Goal: Information Seeking & Learning: Find specific fact

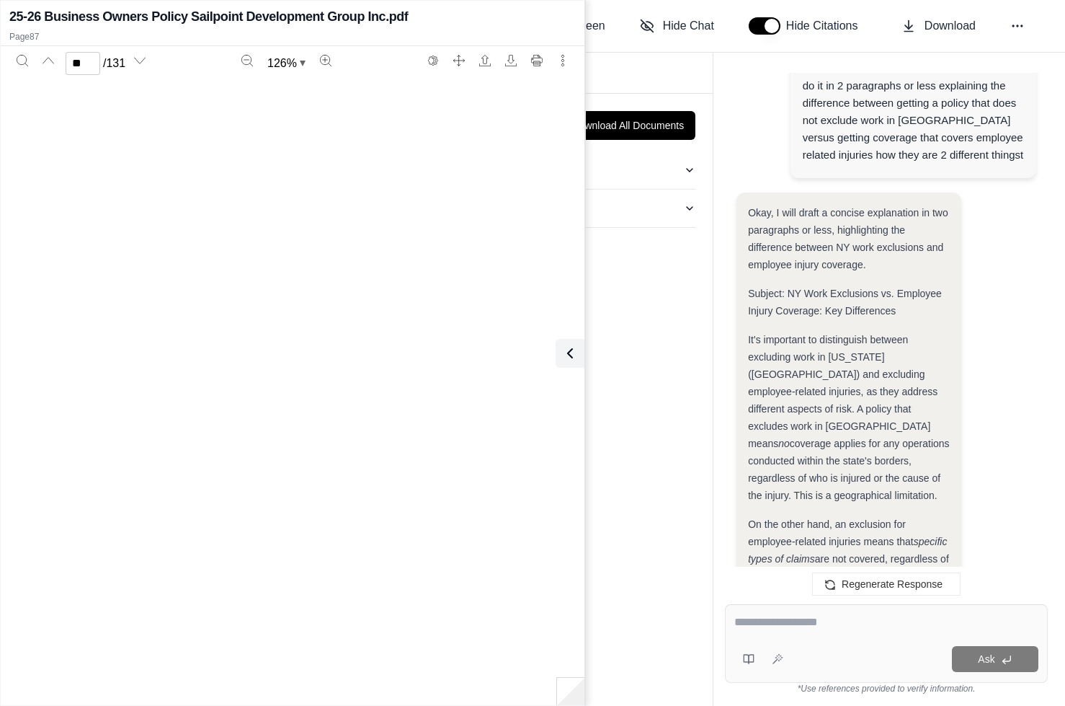
scroll to position [61692, 0]
click at [865, 587] on span "(an employee) and the" at bounding box center [836, 601] width 177 height 29
click at [744, 631] on div at bounding box center [887, 624] width 304 height 22
click at [765, 615] on textarea at bounding box center [887, 621] width 304 height 17
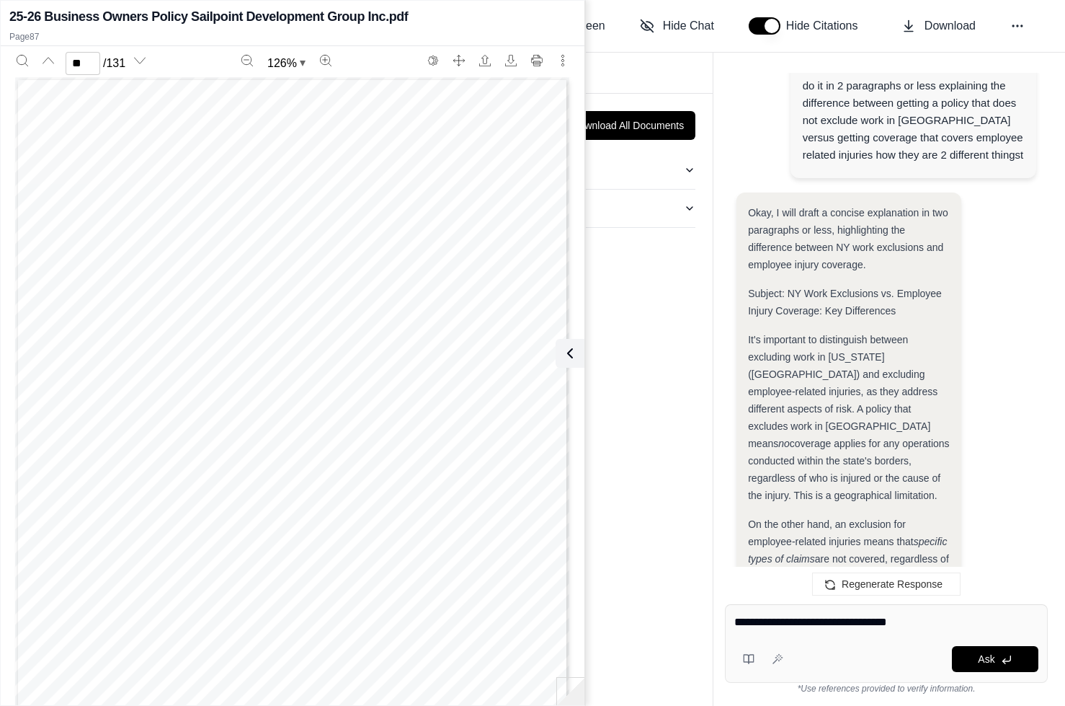
type textarea "**********"
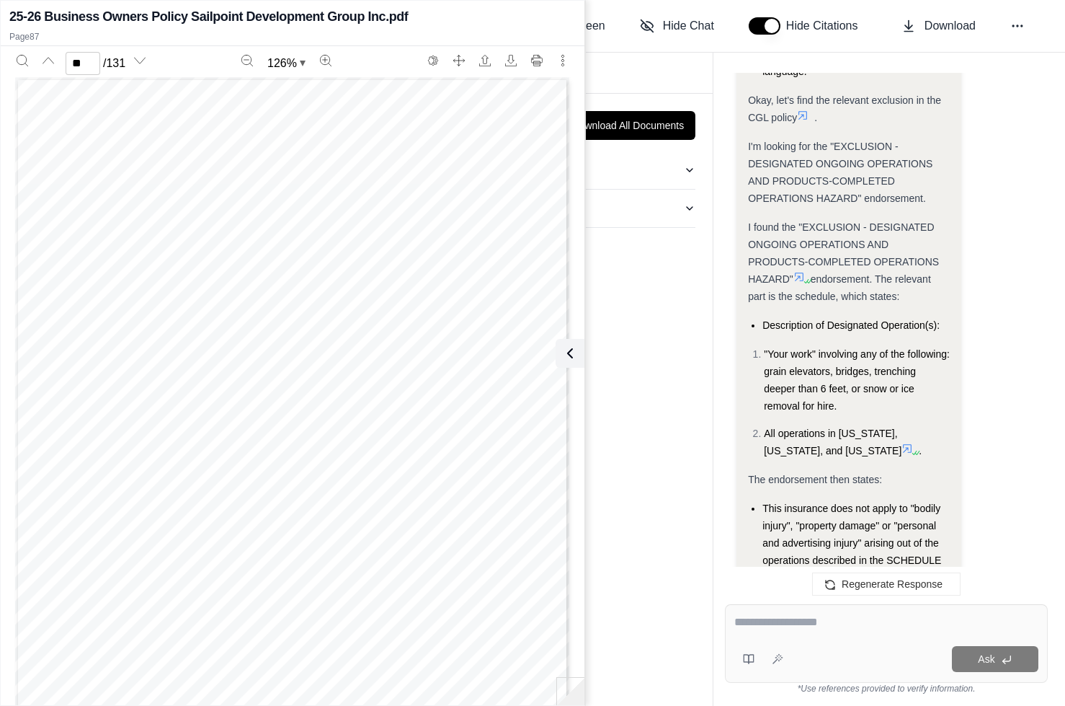
scroll to position [18919, 0]
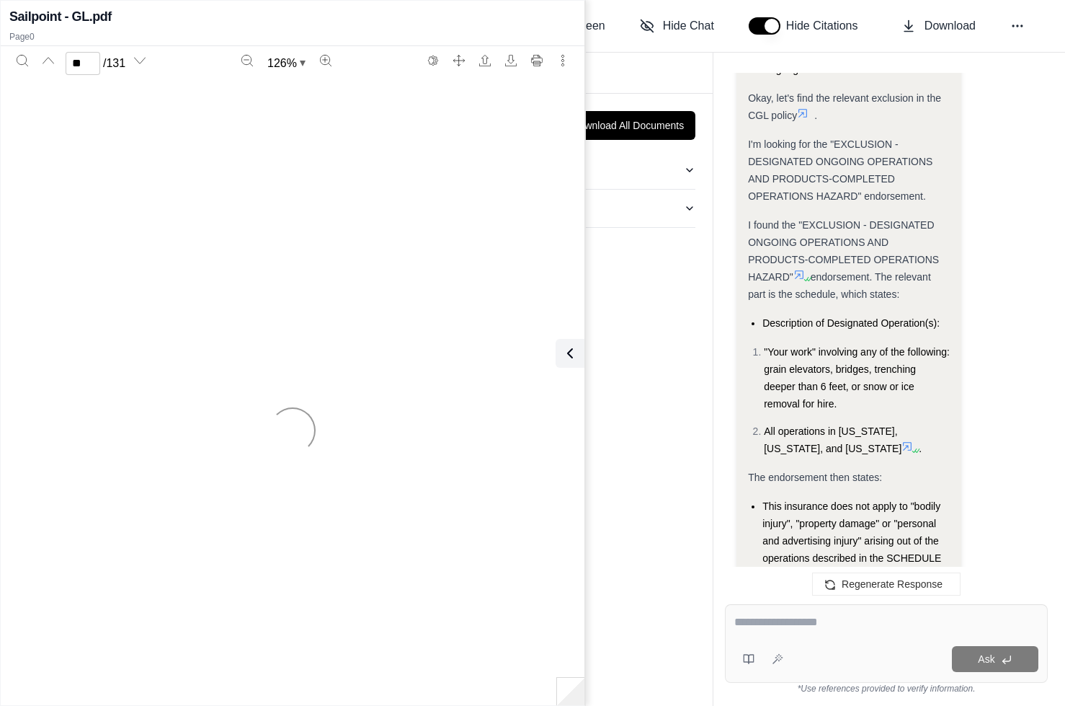
click at [929, 368] on div "Analysis: I need to identify the specific exclusions related to work in [US_STA…" at bounding box center [849, 253] width 202 height 1400
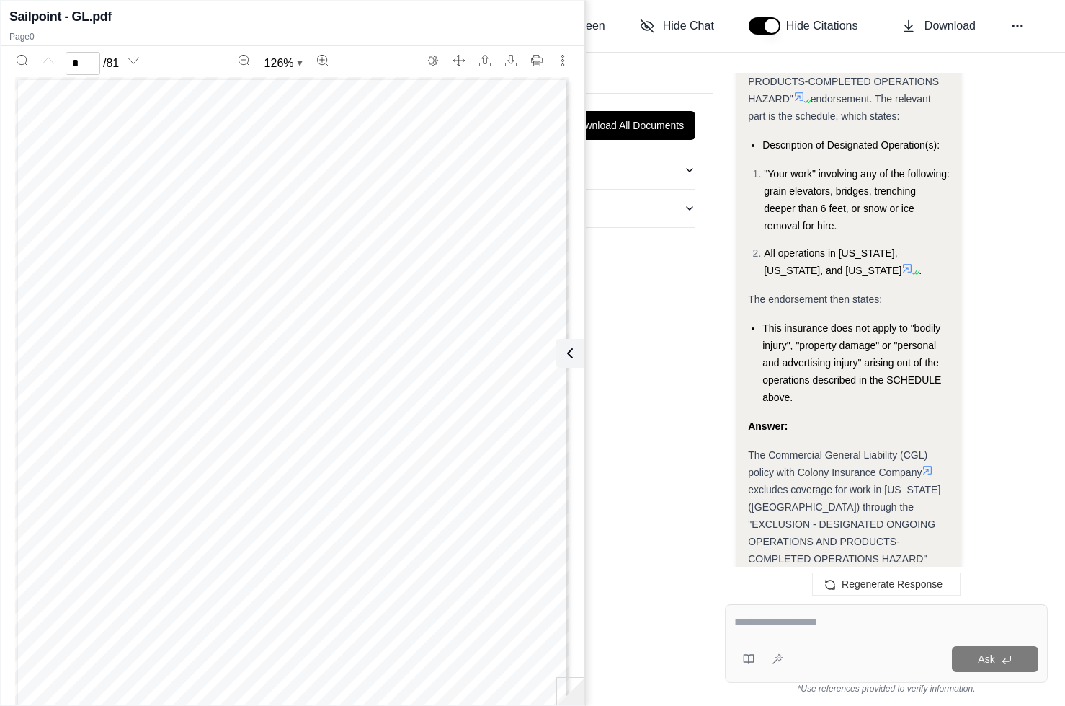
drag, startPoint x: 938, startPoint y: 280, endPoint x: 941, endPoint y: 290, distance: 10.5
click at [828, 574] on icon at bounding box center [823, 578] width 9 height 9
click at [301, 198] on span "EXCLUSION - DESIGNATED ONGOING OPERATIONS AND" at bounding box center [302, 202] width 247 height 9
type input "*"
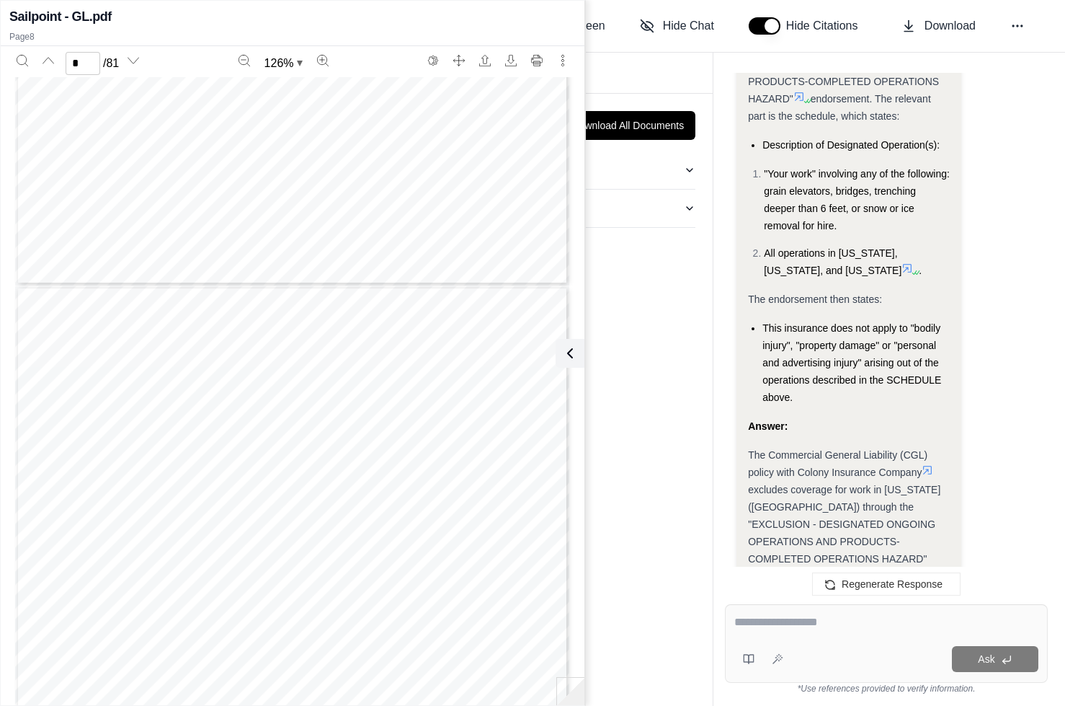
scroll to position [6139, 0]
click at [21, 64] on icon "Search" at bounding box center [23, 61] width 12 height 12
click at [68, 90] on input "Enter to search" at bounding box center [86, 95] width 138 height 23
type input "********"
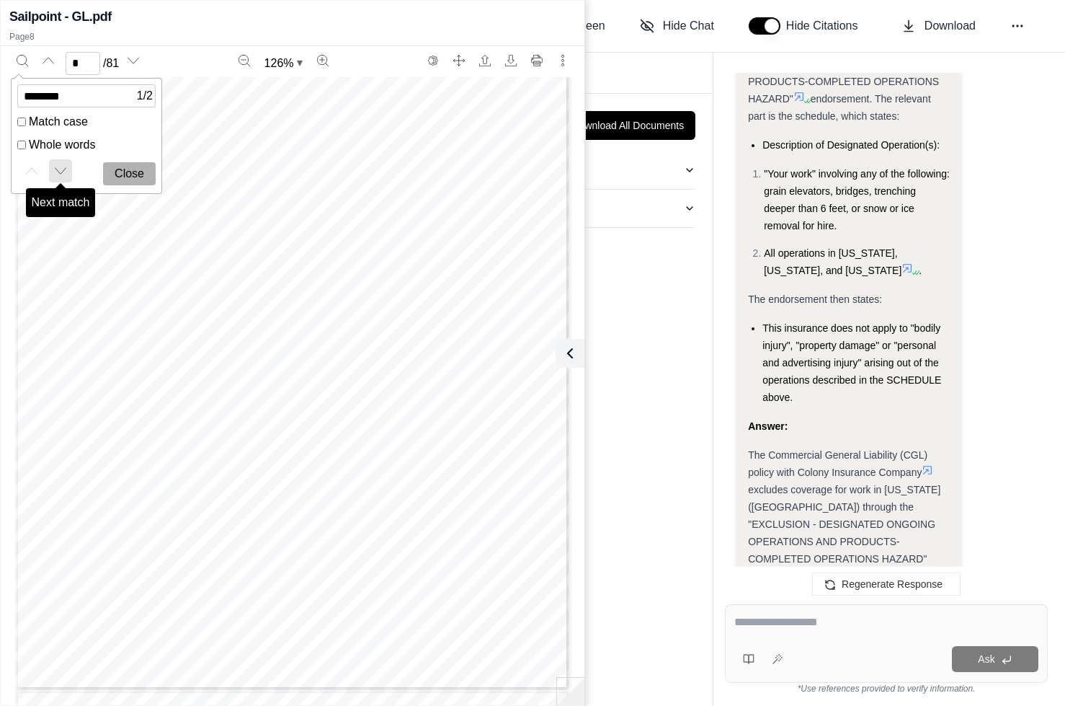
click at [54, 169] on button "Next match" at bounding box center [60, 170] width 23 height 23
type input "**"
click at [22, 64] on icon "Search" at bounding box center [23, 61] width 12 height 12
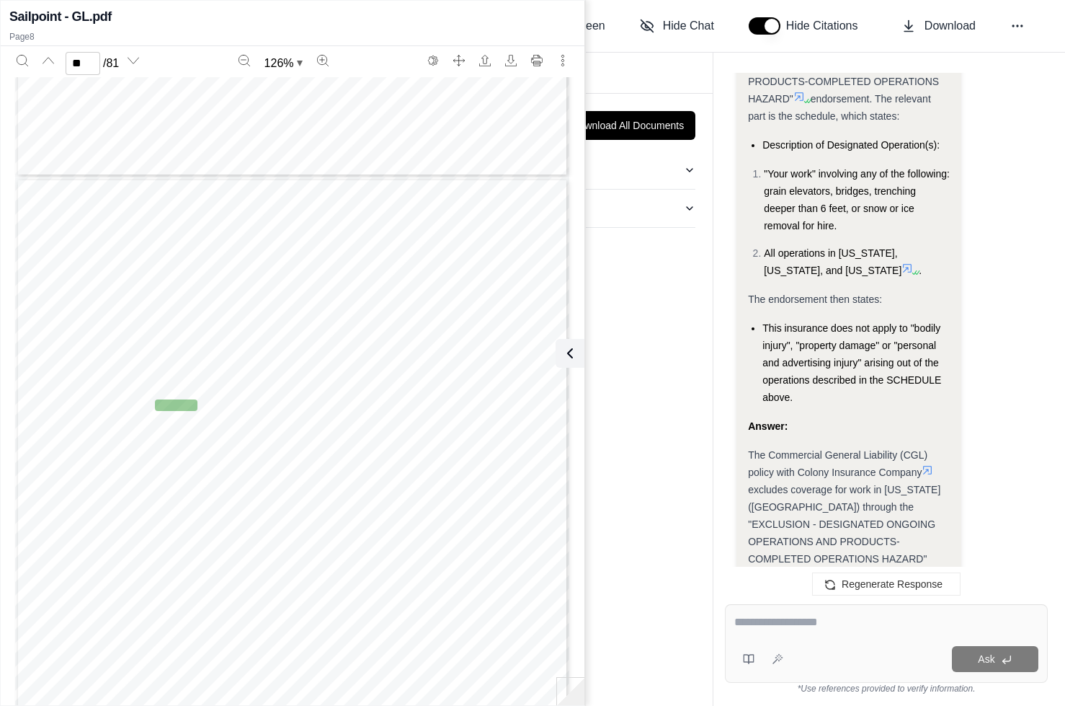
scroll to position [19084, 0]
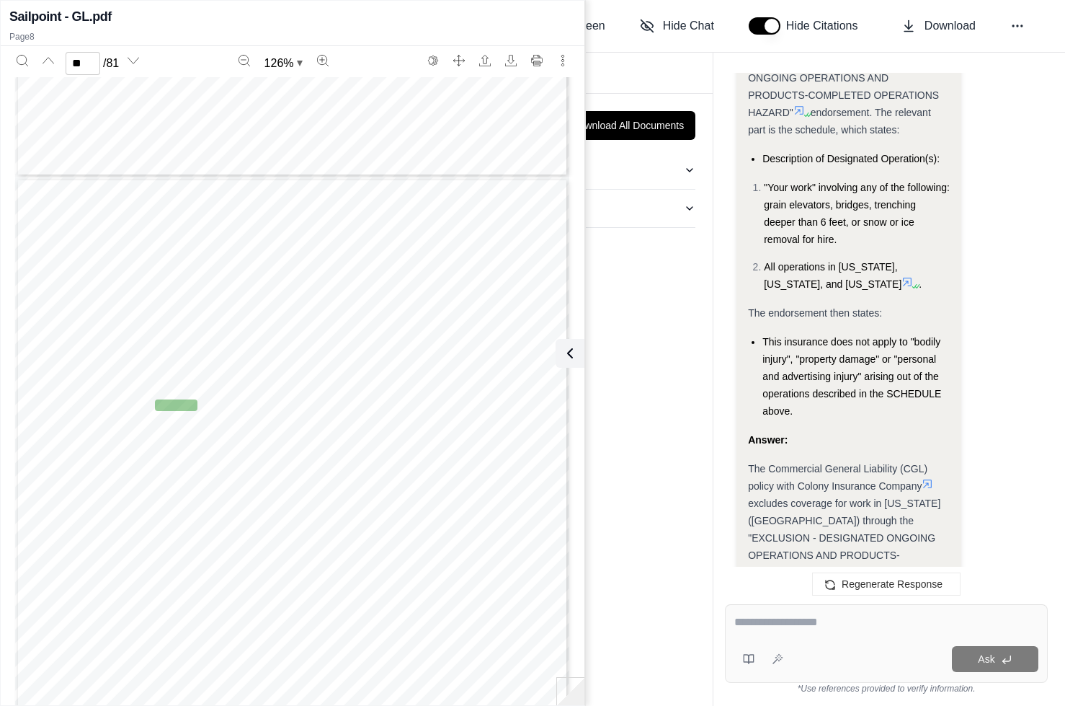
click at [784, 619] on textarea at bounding box center [887, 621] width 304 height 17
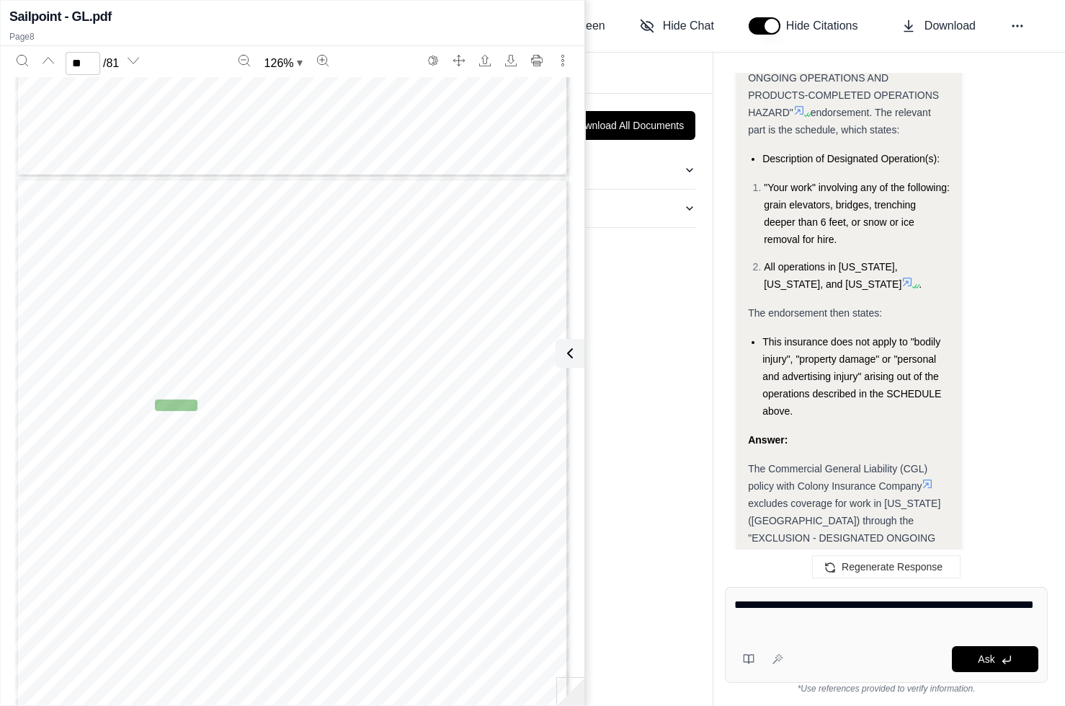
type textarea "**********"
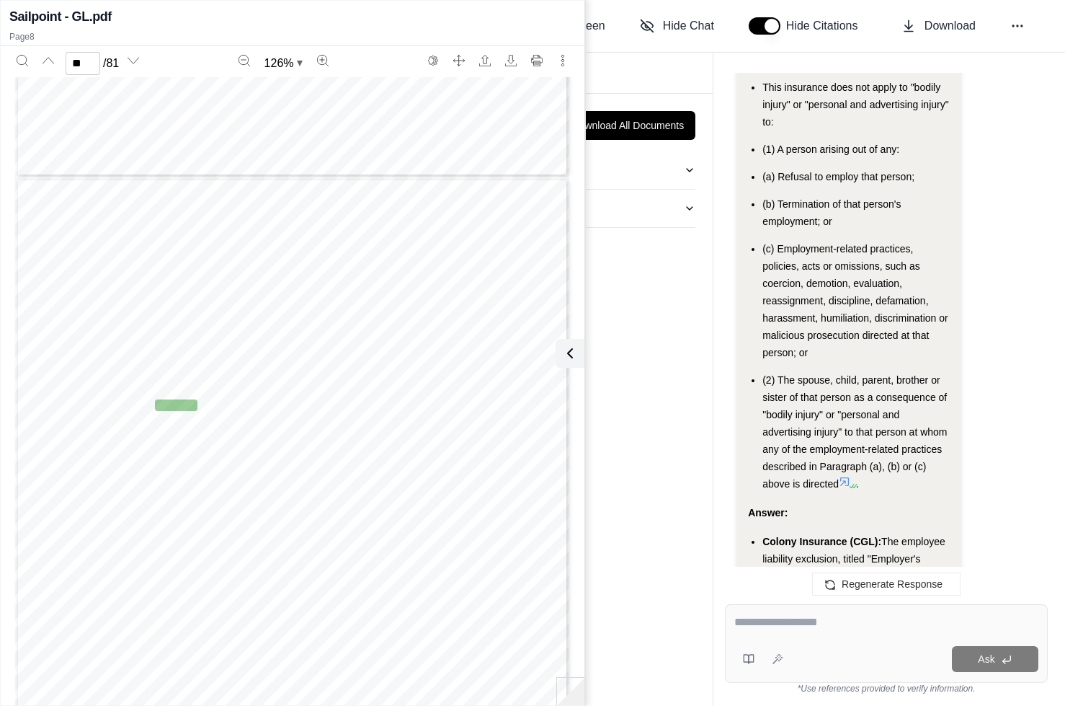
scroll to position [21597, 0]
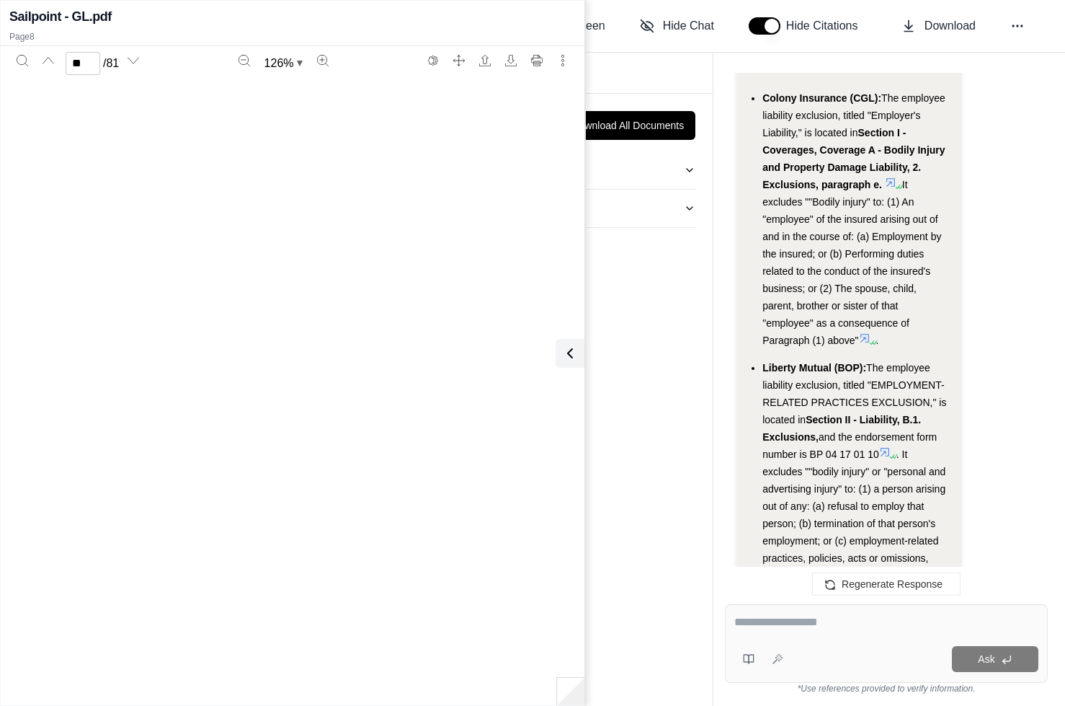
click at [889, 351] on ul "Colony Insurance (CGL): The employee liability exclusion, titled "Employer's Li…" at bounding box center [849, 422] width 202 height 667
click at [506, 56] on icon "Download" at bounding box center [511, 61] width 12 height 12
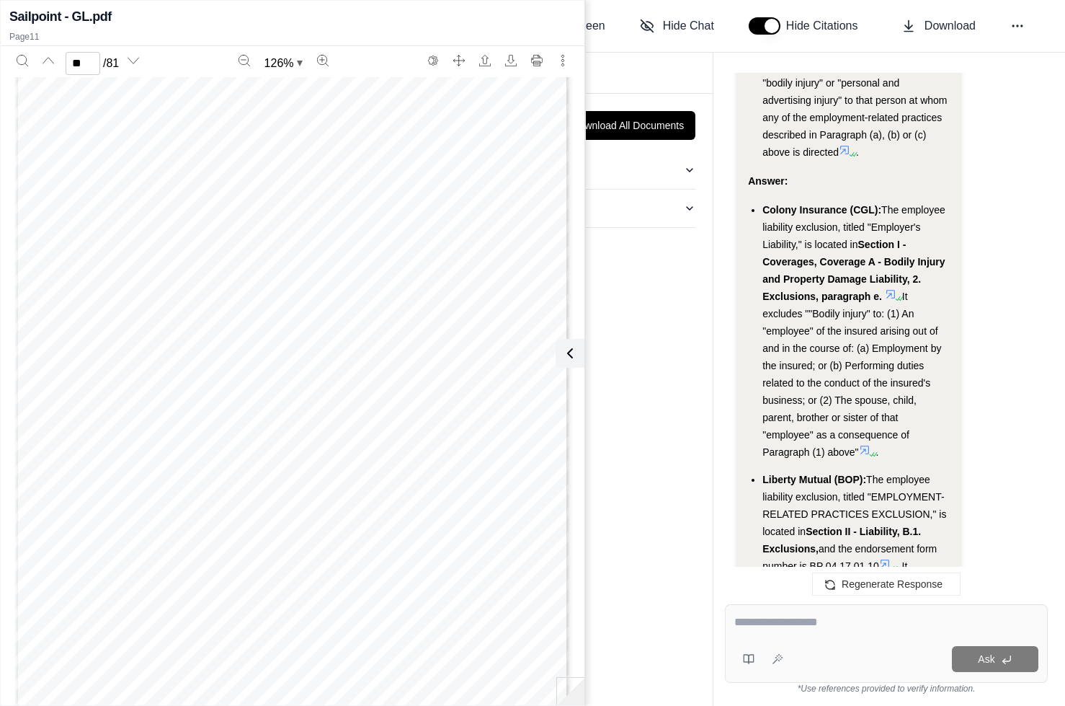
scroll to position [21341, 0]
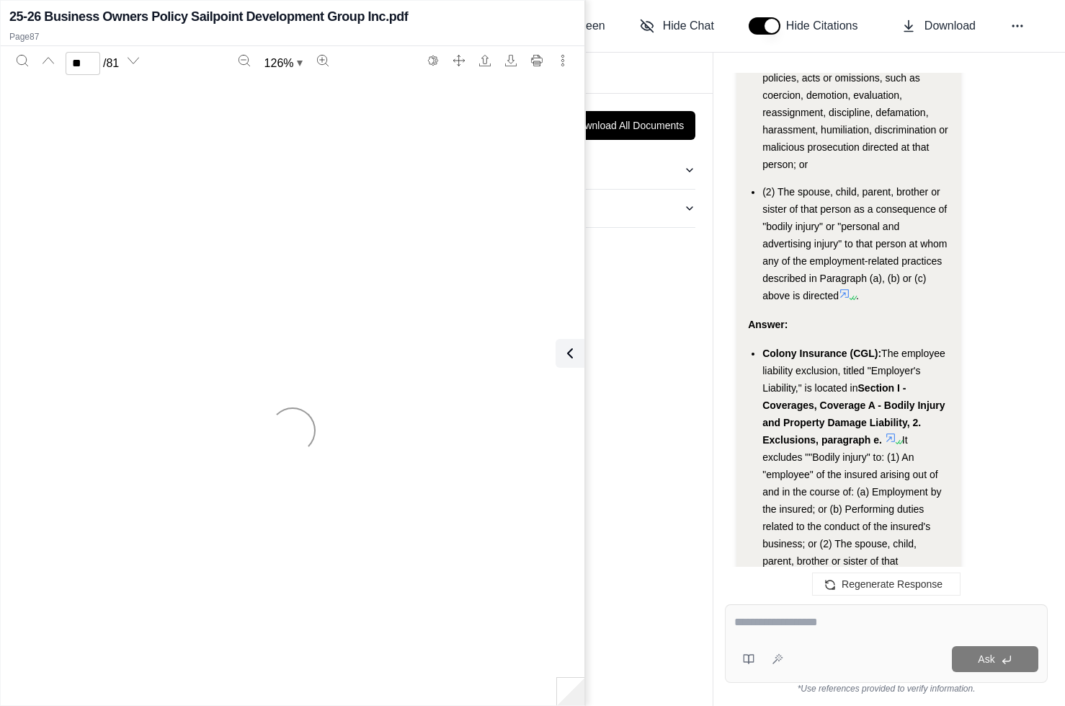
scroll to position [21597, 0]
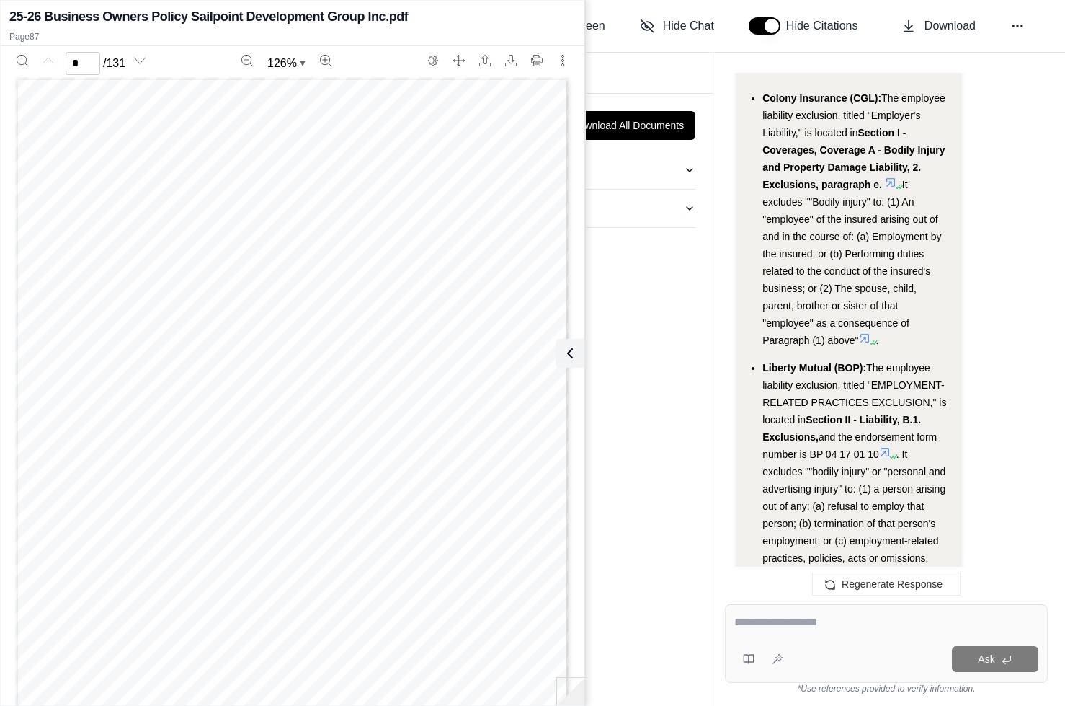
click at [886, 446] on icon at bounding box center [885, 452] width 12 height 12
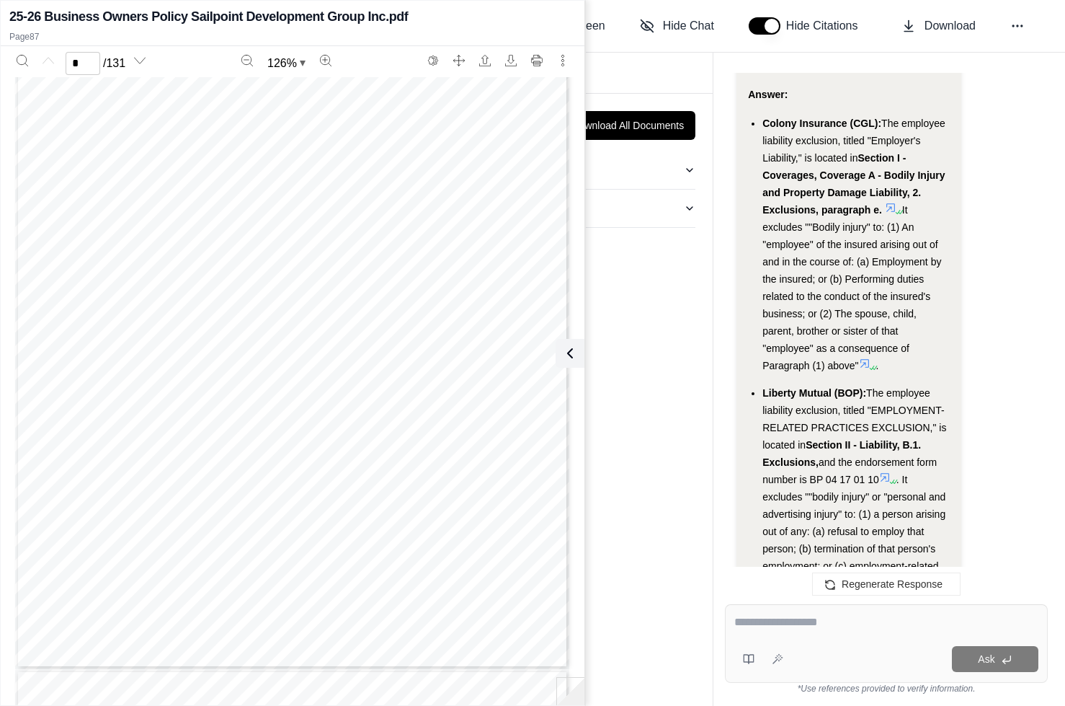
scroll to position [21566, 0]
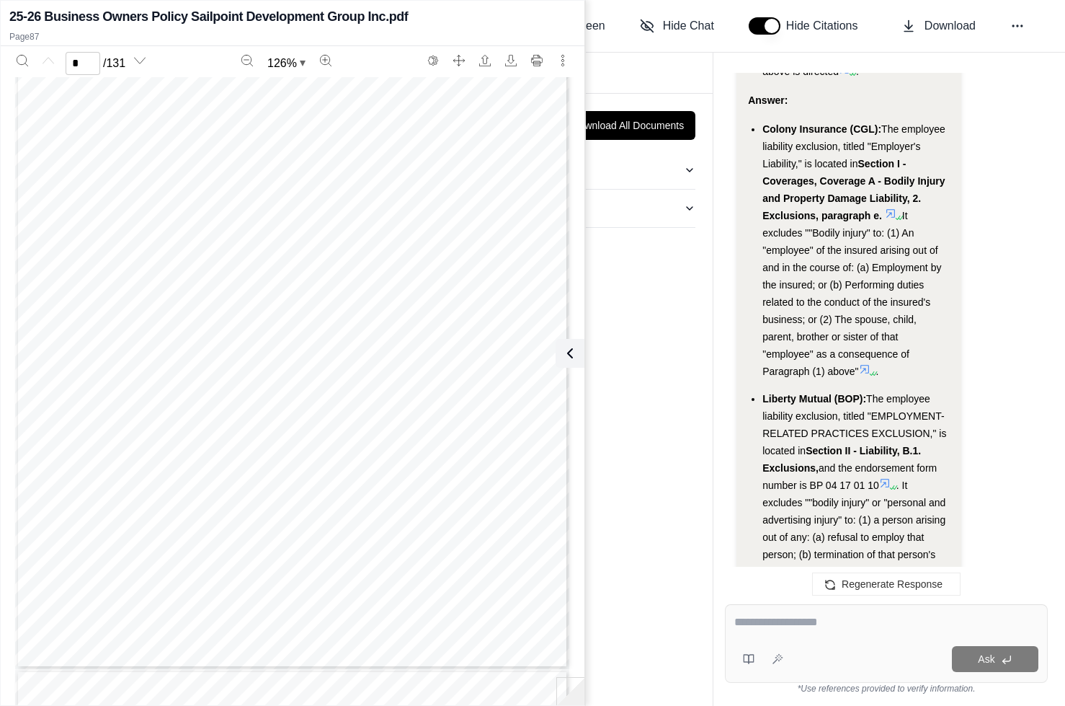
click at [889, 477] on icon at bounding box center [885, 483] width 12 height 12
click at [835, 393] on span "The employee liability exclusion, titled "EMPLOYMENT-RELATED PRACTICES EXCLUSIO…" at bounding box center [855, 424] width 184 height 63
click at [895, 483] on icon at bounding box center [895, 487] width 9 height 9
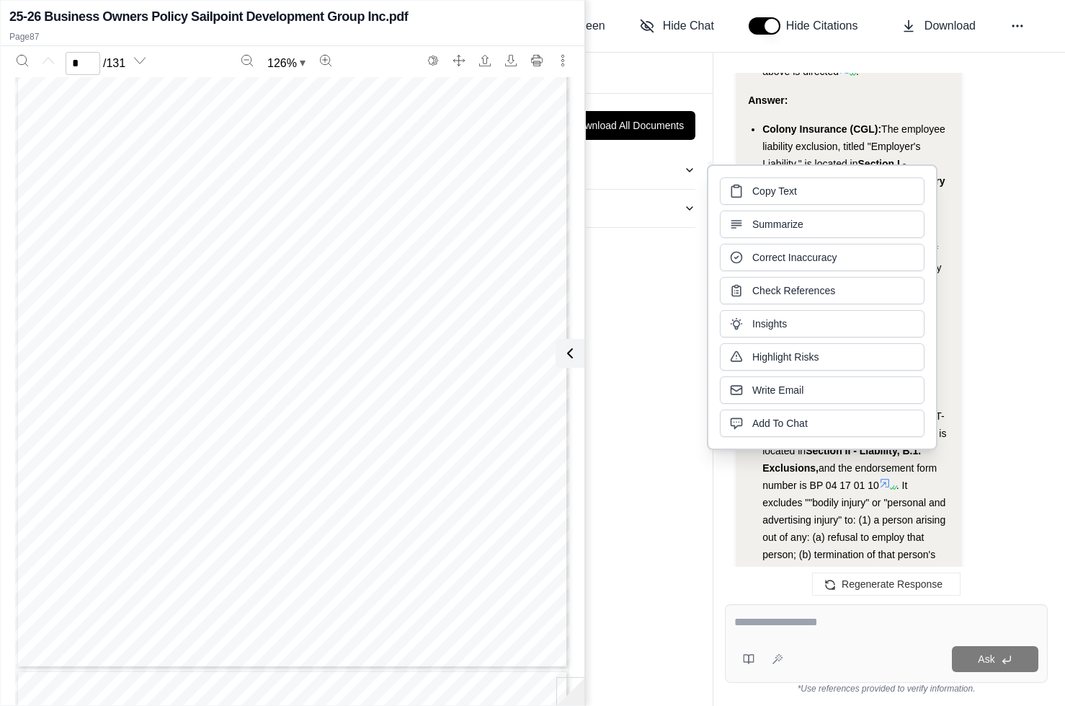
click at [848, 393] on span "Liberty Mutual (BOP):" at bounding box center [815, 399] width 104 height 12
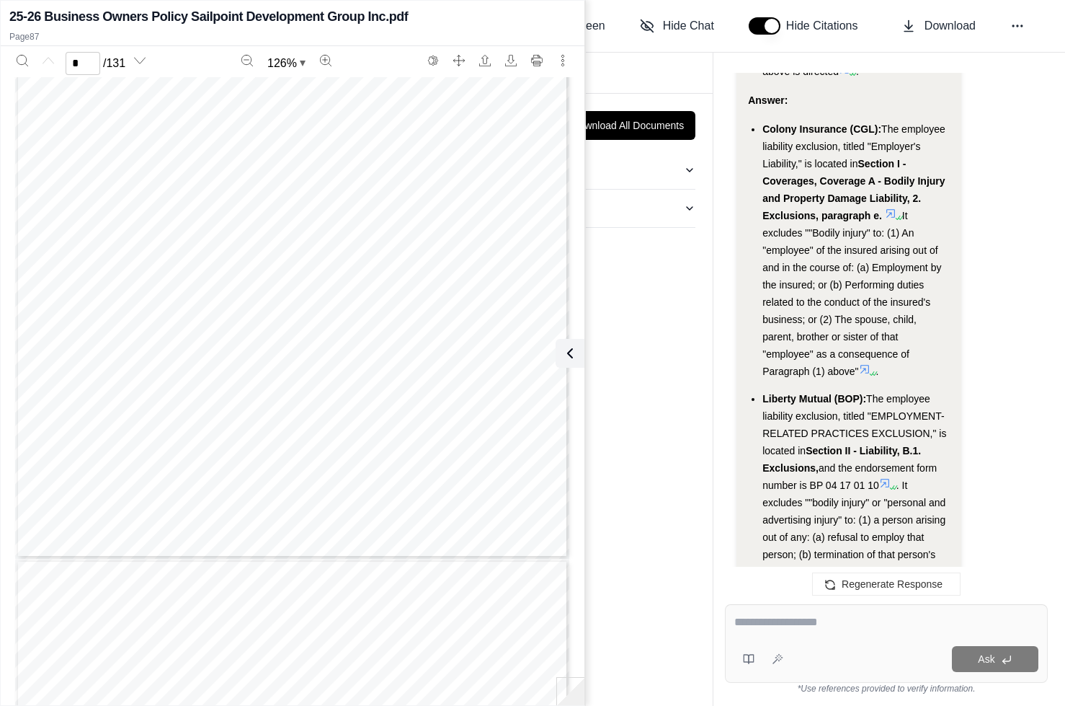
scroll to position [238, 0]
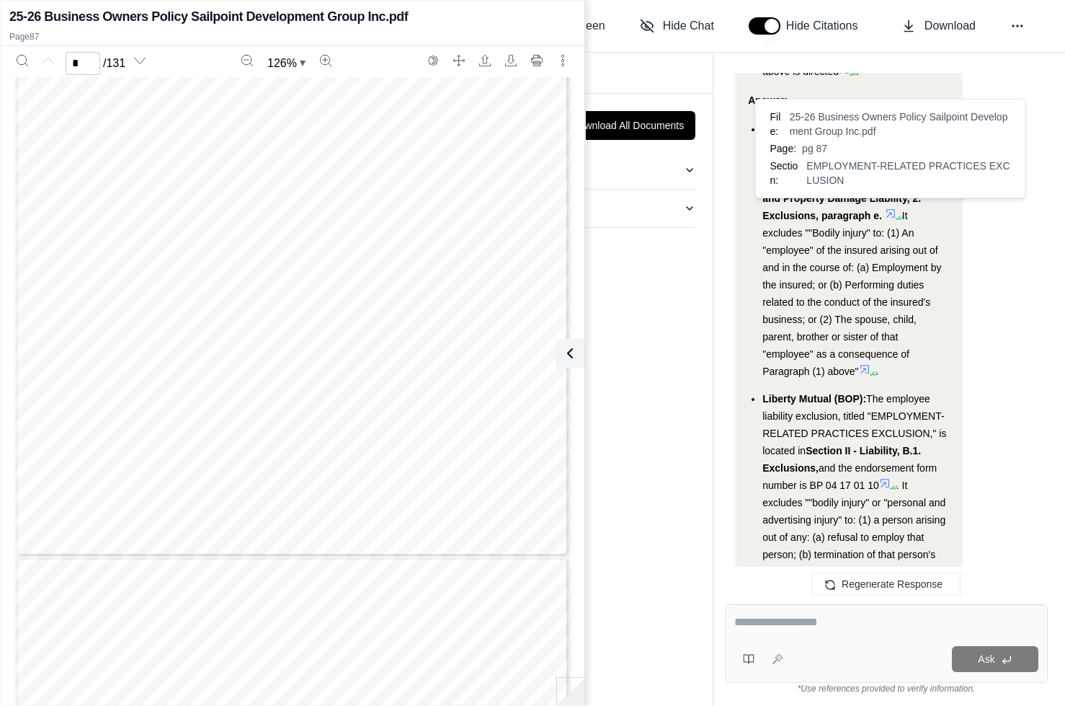
click at [886, 477] on icon at bounding box center [885, 483] width 12 height 12
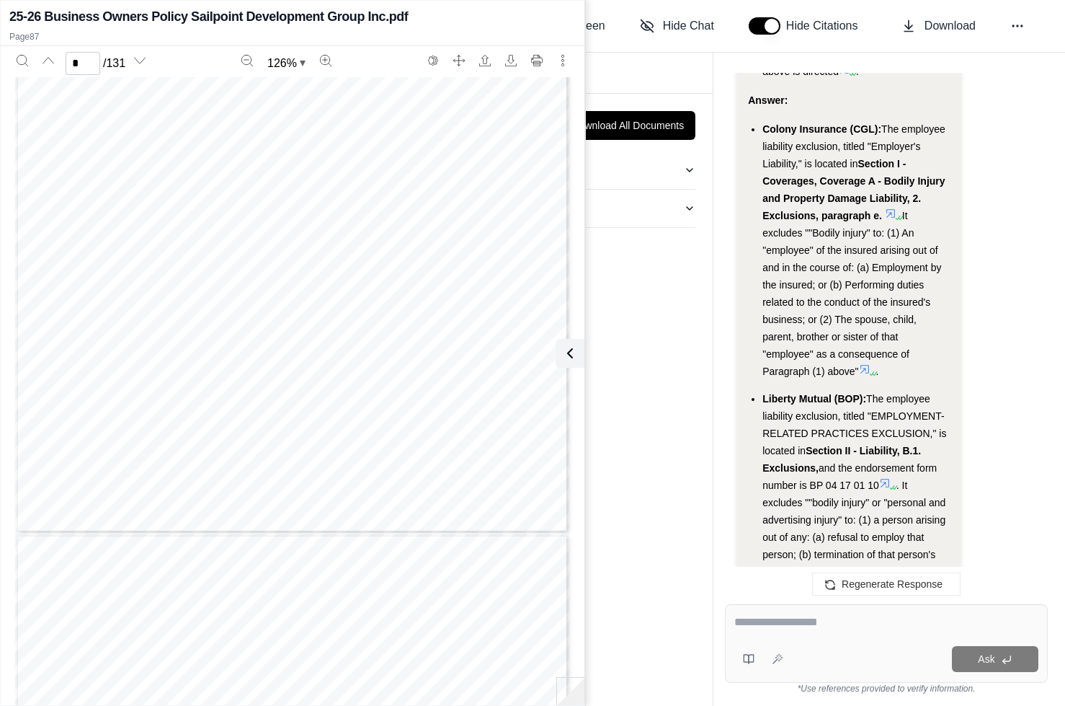
type input "*"
type input "**********"
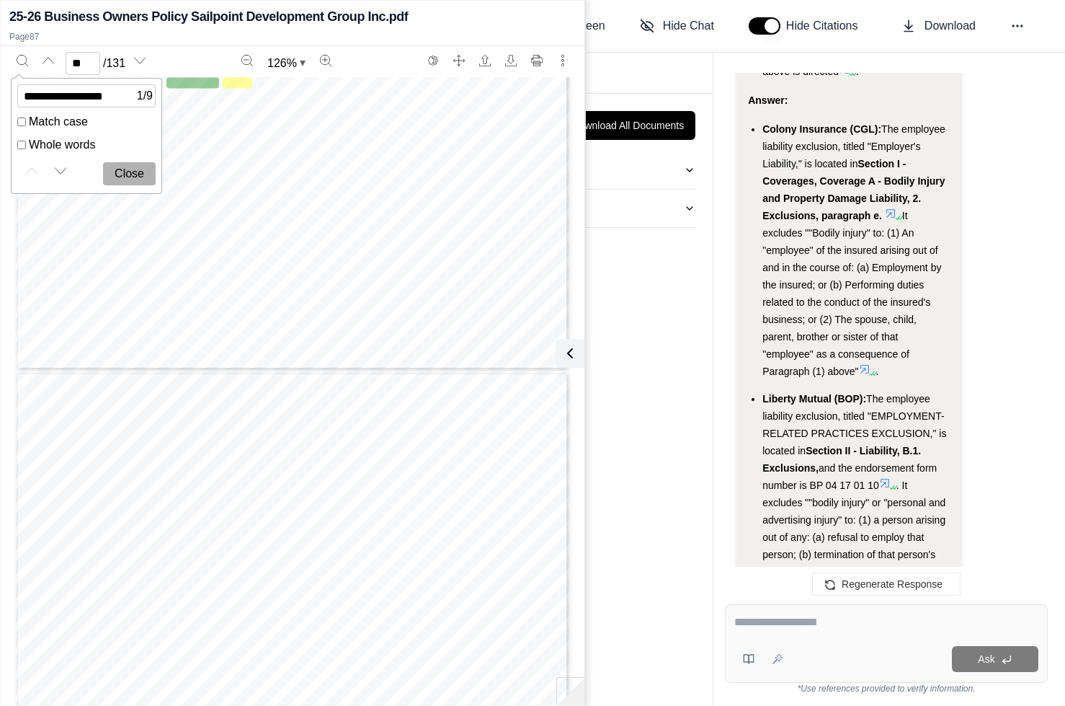
scroll to position [10466, 0]
click at [61, 177] on button "Next match" at bounding box center [60, 170] width 23 height 23
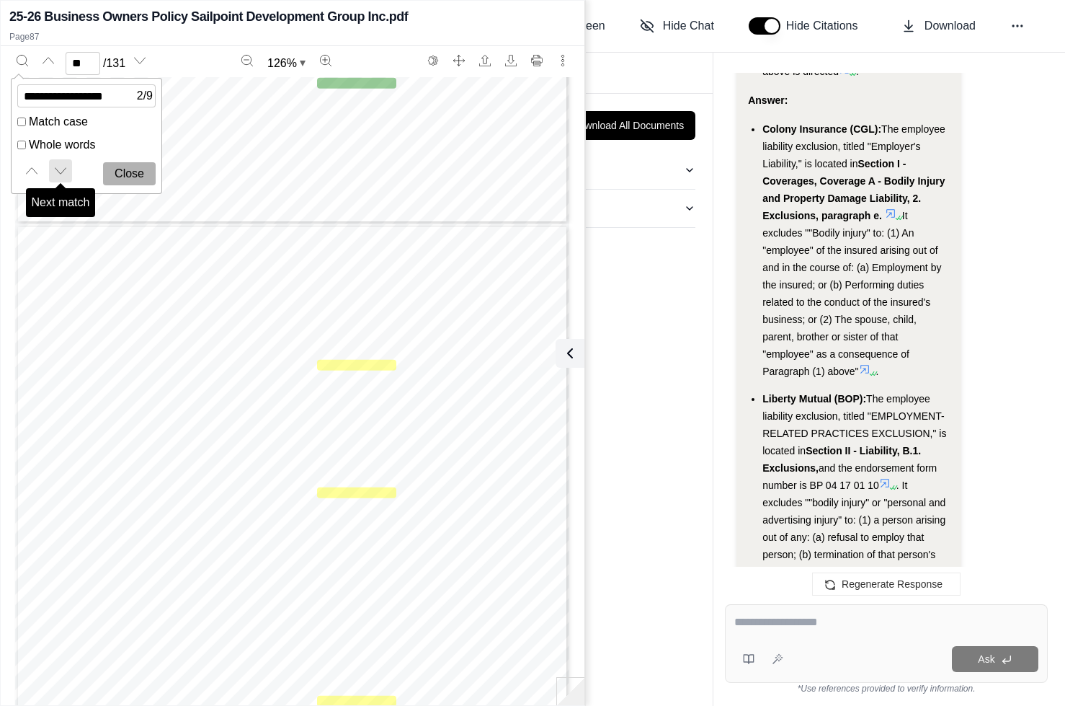
click at [61, 177] on button "Next match" at bounding box center [60, 170] width 23 height 23
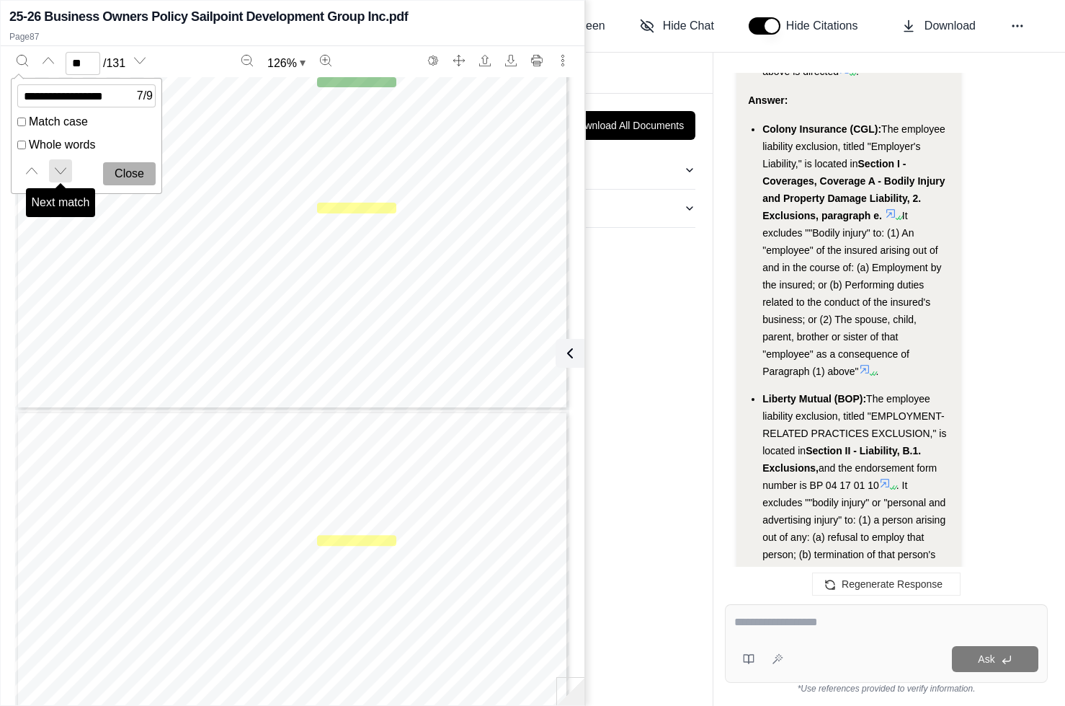
click at [61, 177] on button "Next match" at bounding box center [60, 170] width 23 height 23
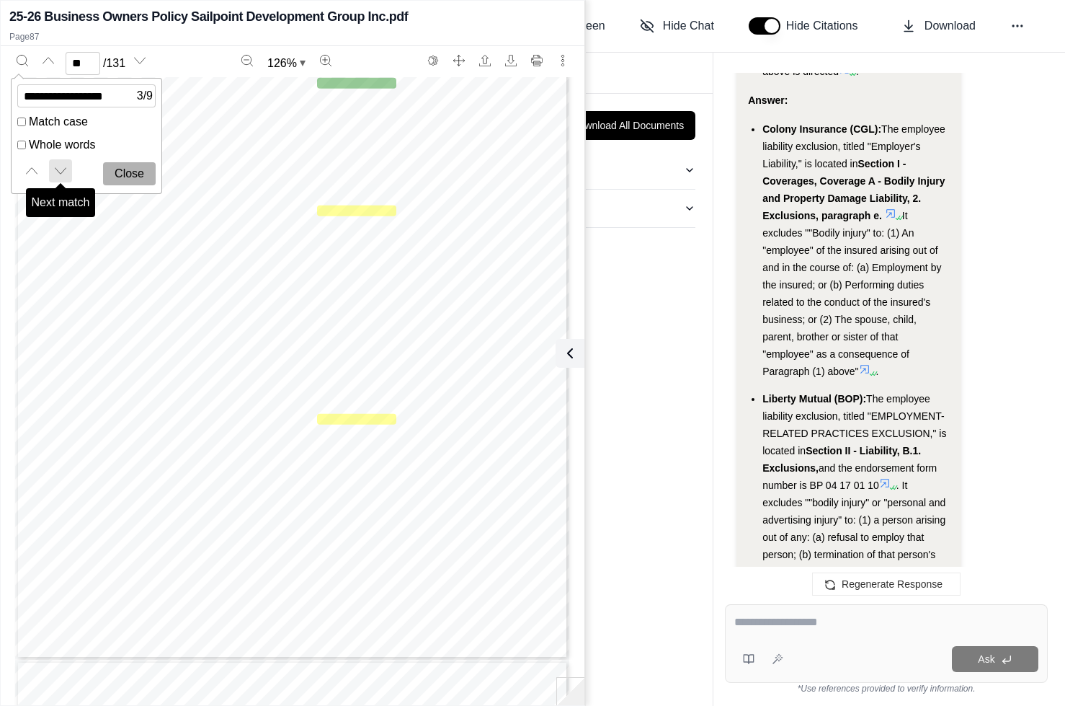
click at [61, 177] on button "Next match" at bounding box center [60, 170] width 23 height 23
type input "**"
click at [61, 177] on button "Next match" at bounding box center [60, 170] width 23 height 23
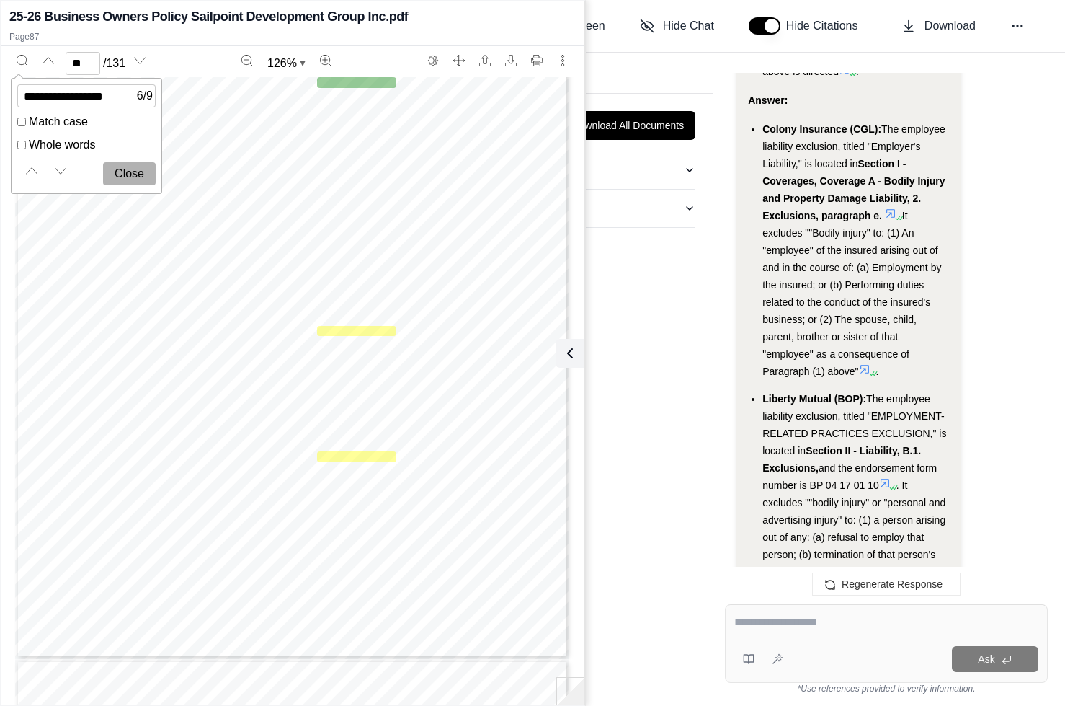
click at [92, 95] on input "**********" at bounding box center [86, 95] width 138 height 23
type input "*********"
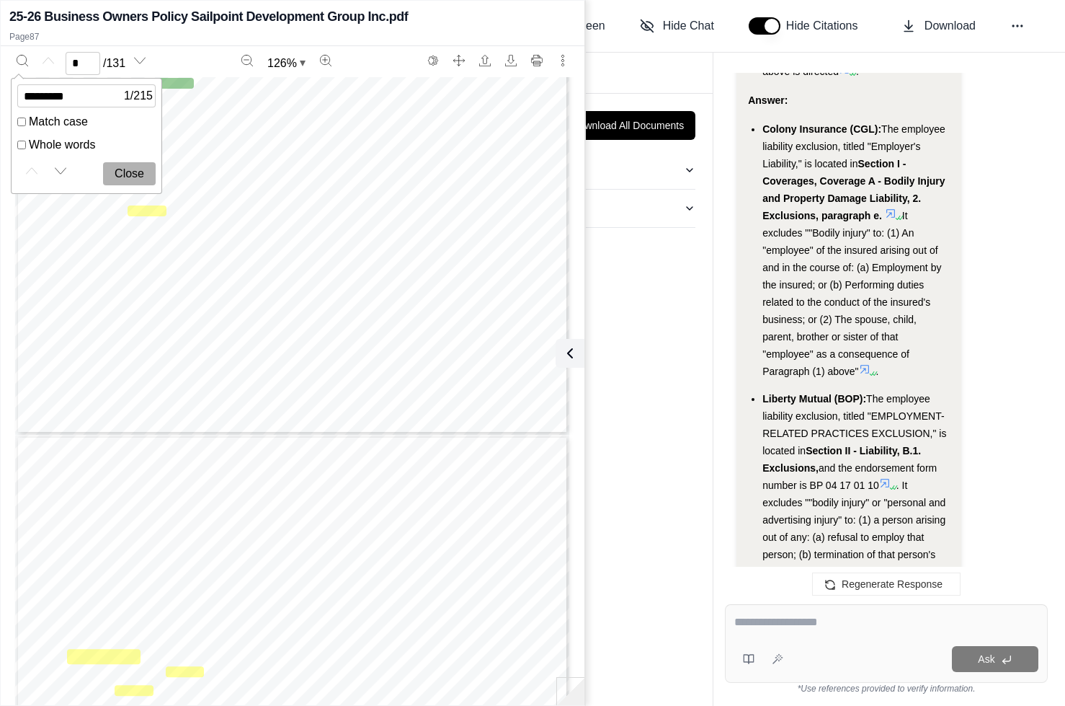
scroll to position [360, 0]
click at [74, 167] on div at bounding box center [60, 173] width 29 height 28
click at [68, 168] on button "Next match" at bounding box center [60, 170] width 23 height 23
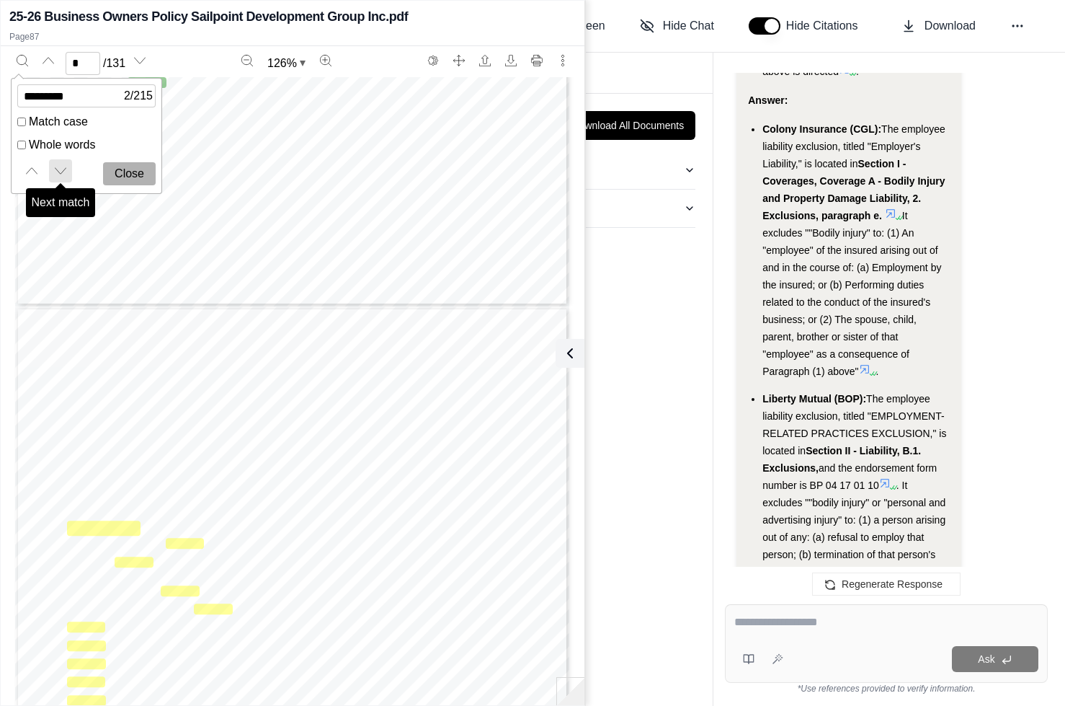
click at [68, 168] on button "Next match" at bounding box center [60, 170] width 23 height 23
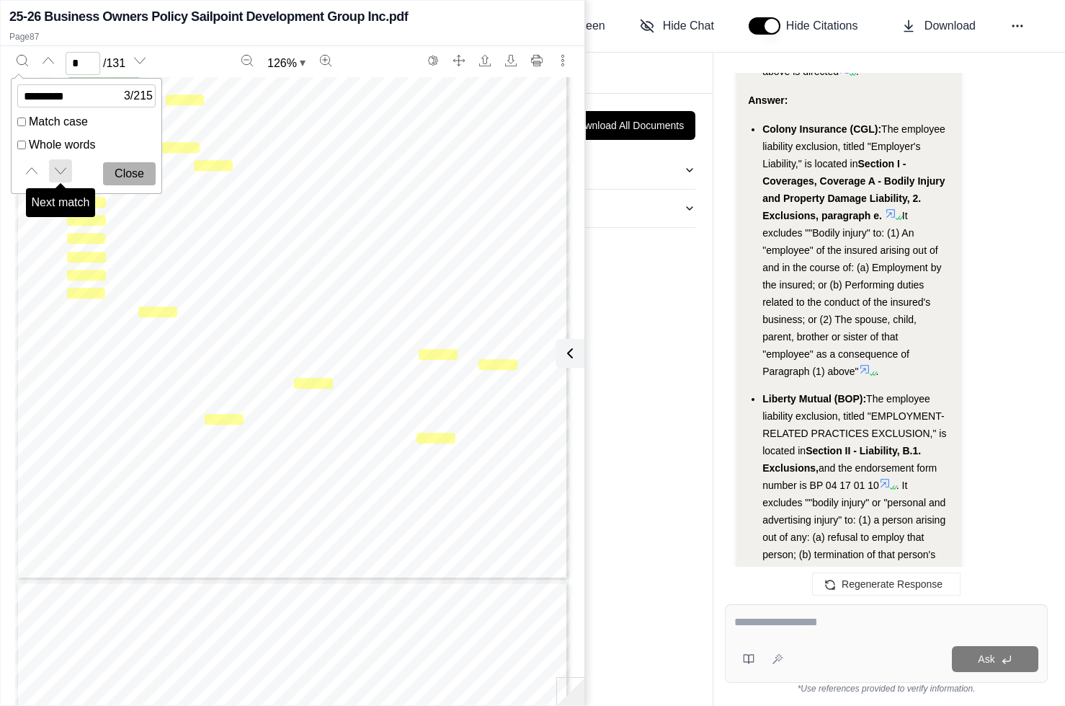
click at [68, 168] on button "Next match" at bounding box center [60, 170] width 23 height 23
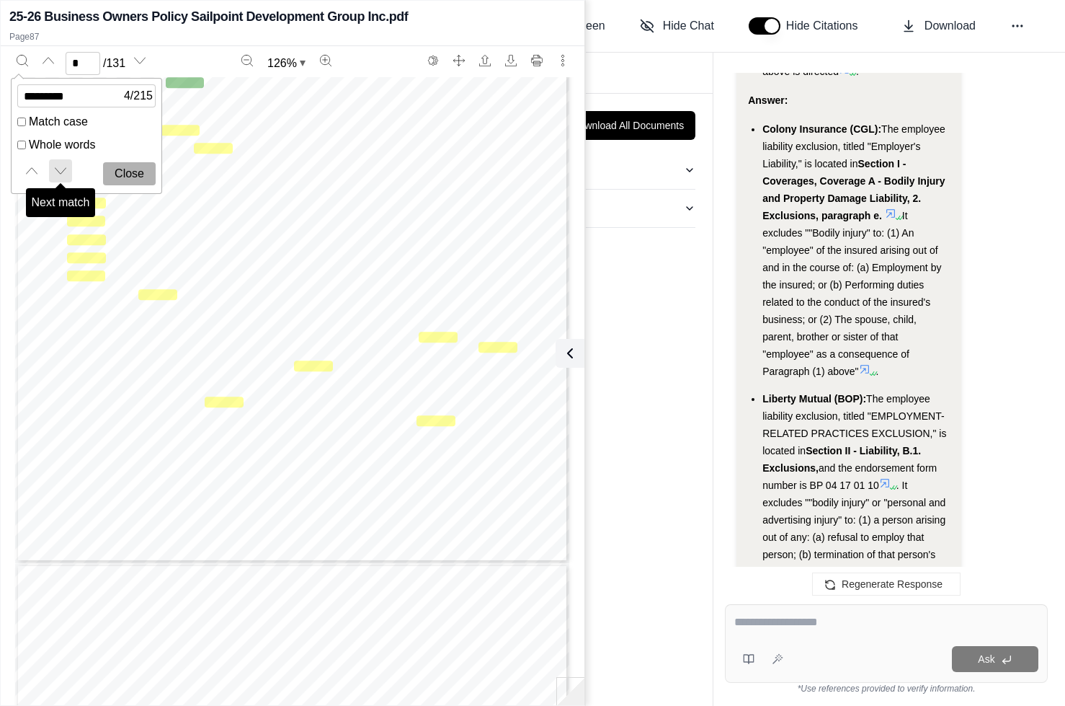
click at [68, 168] on button "Next match" at bounding box center [60, 170] width 23 height 23
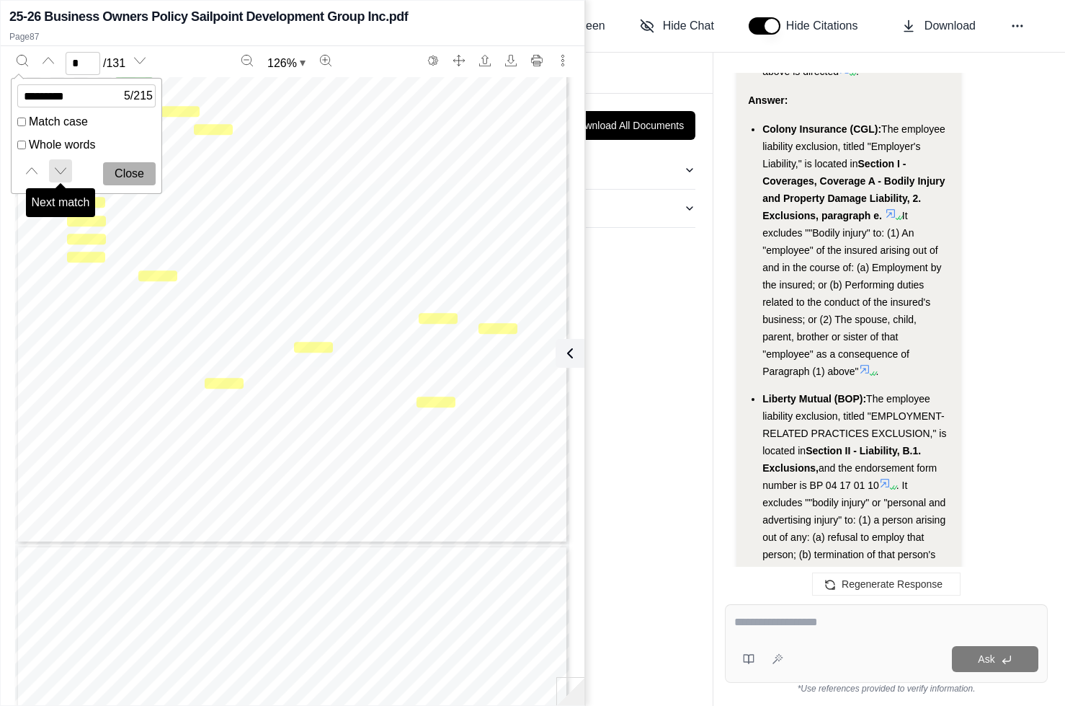
click at [68, 168] on button "Next match" at bounding box center [60, 170] width 23 height 23
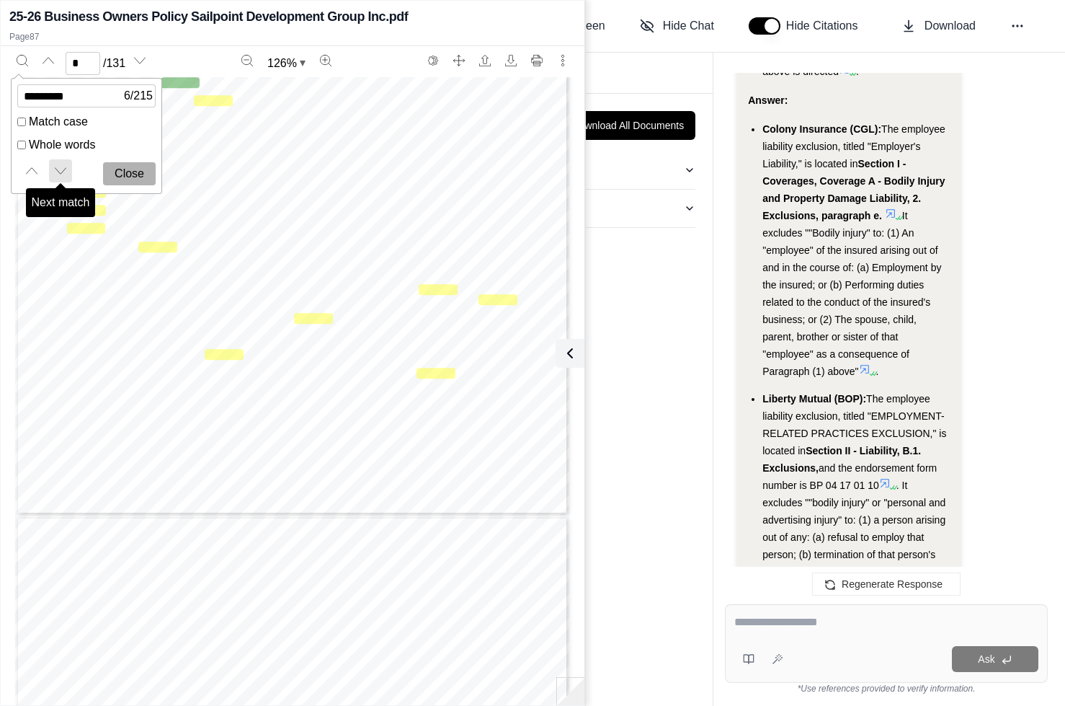
click at [68, 168] on button "Next match" at bounding box center [60, 170] width 23 height 23
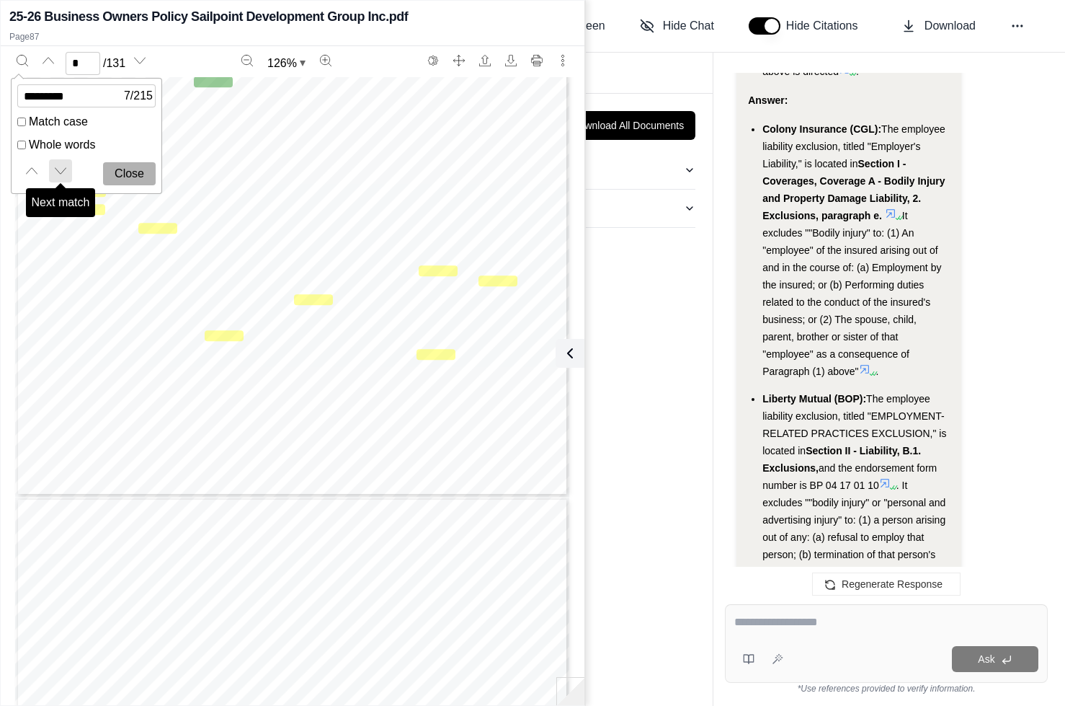
click at [68, 168] on button "Next match" at bounding box center [60, 170] width 23 height 23
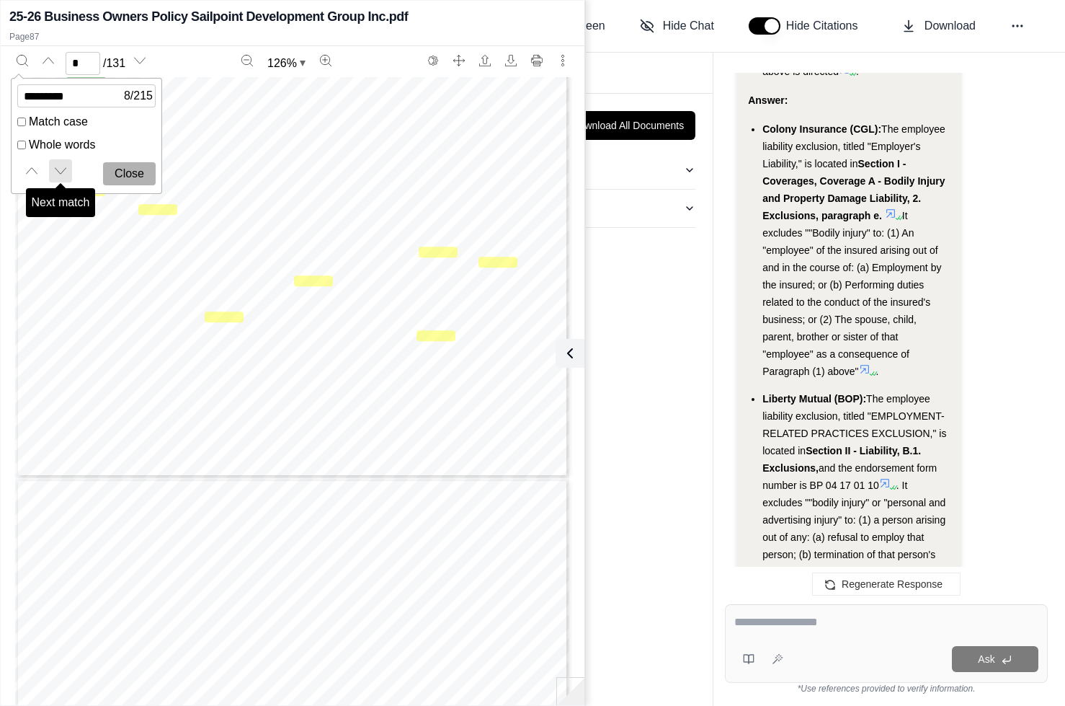
click at [68, 168] on button "Next match" at bounding box center [60, 170] width 23 height 23
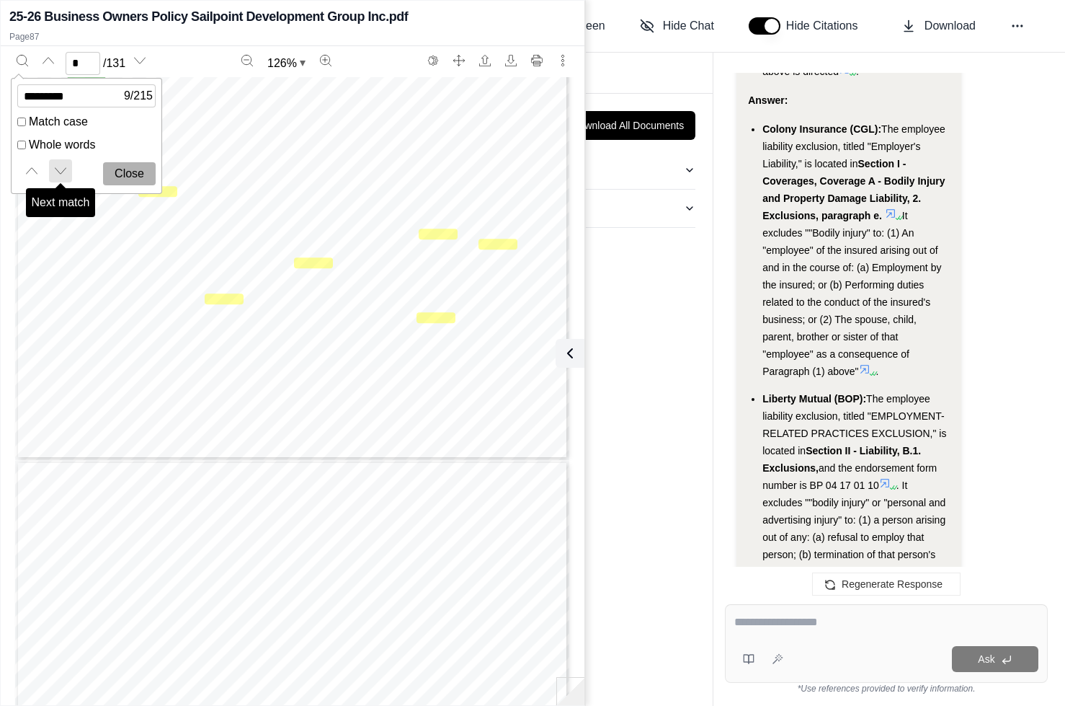
click at [68, 168] on button "Next match" at bounding box center [60, 170] width 23 height 23
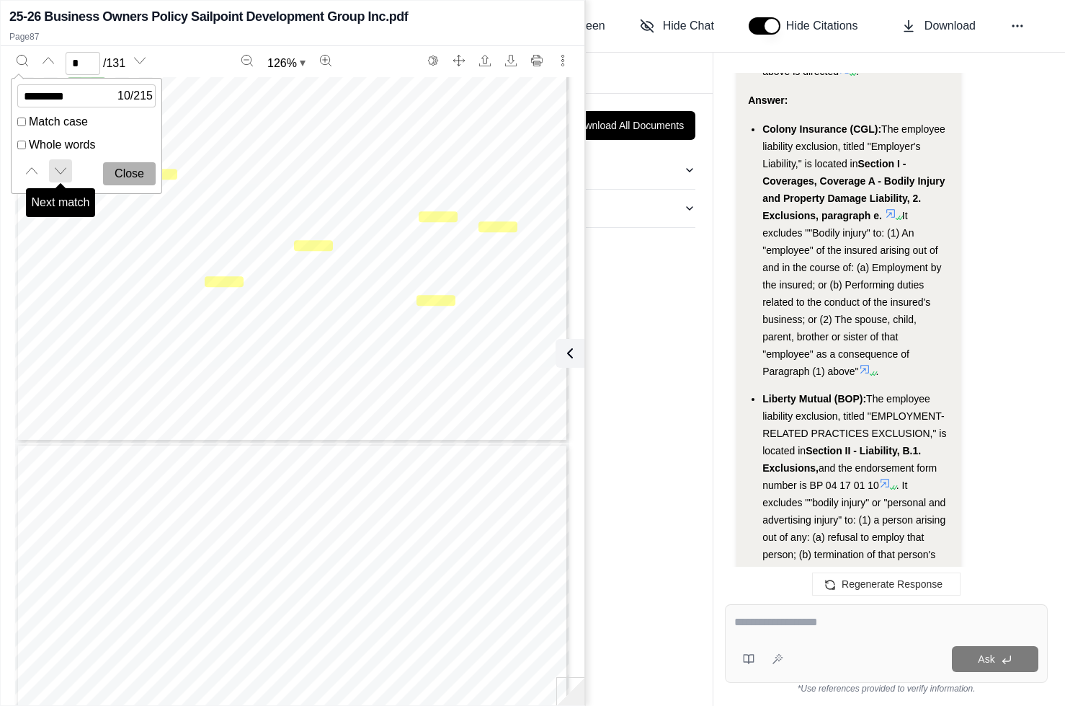
click at [68, 168] on button "Next match" at bounding box center [60, 170] width 23 height 23
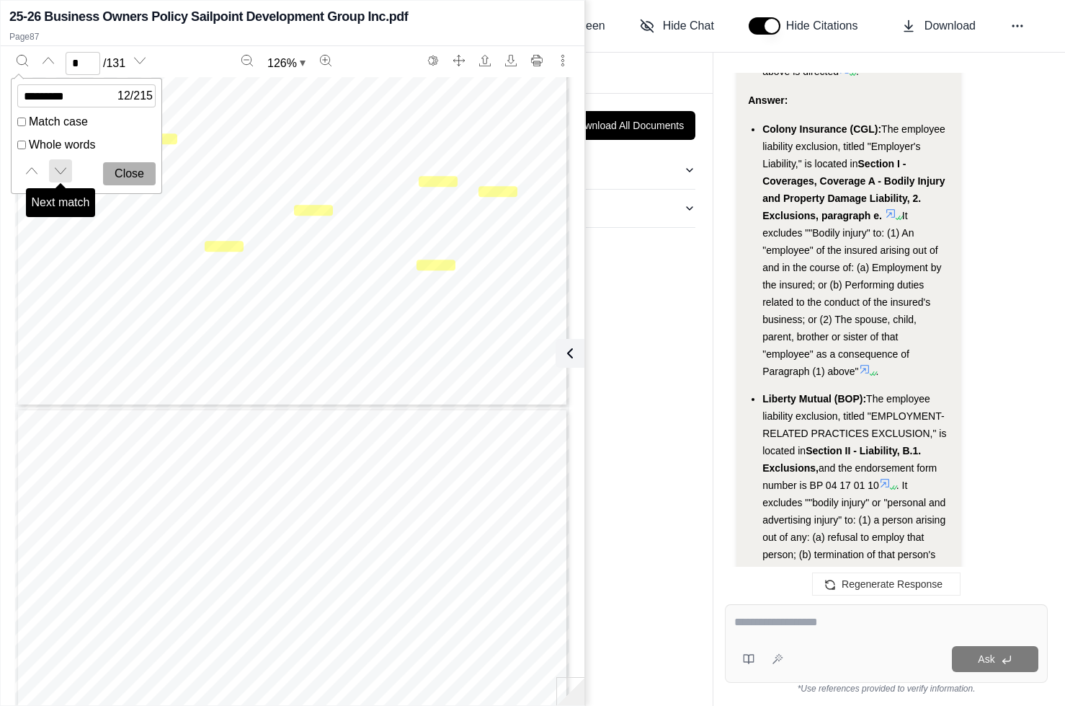
scroll to position [1106, 0]
click at [68, 168] on button "Next match" at bounding box center [60, 170] width 23 height 23
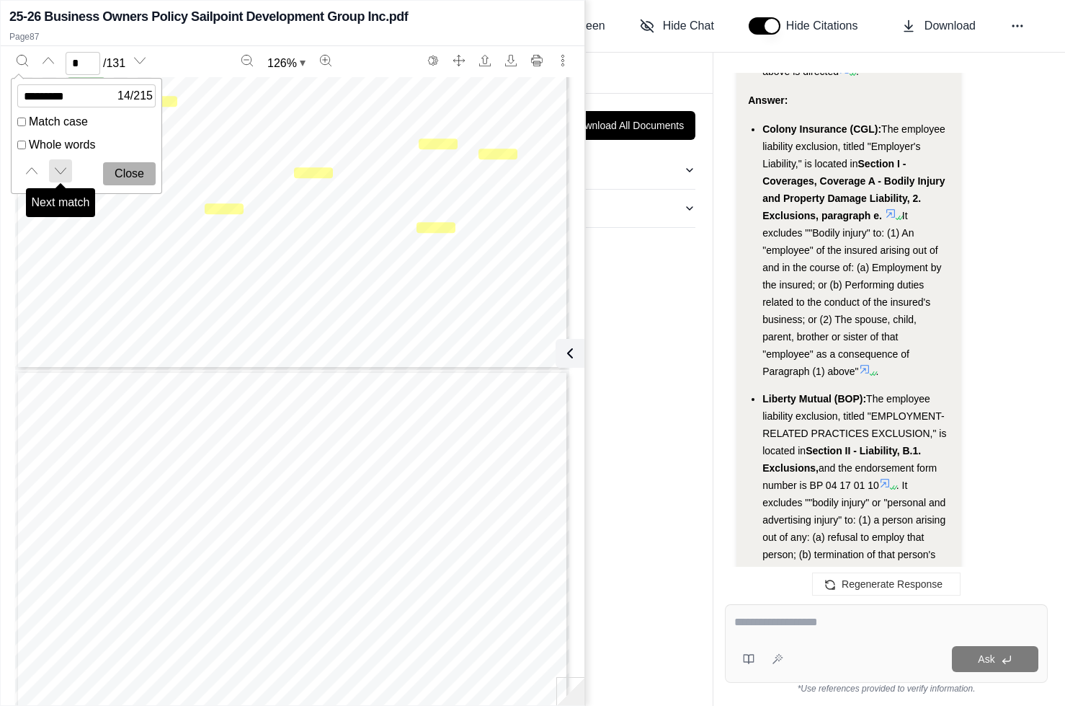
click at [68, 168] on button "Next match" at bounding box center [60, 170] width 23 height 23
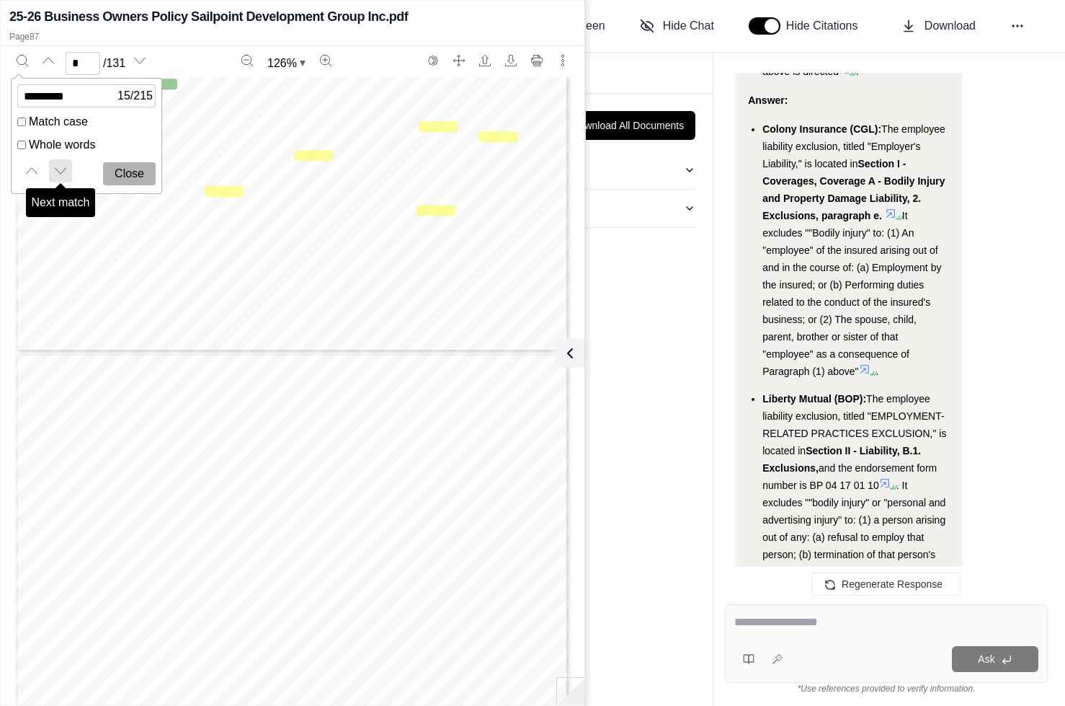
scroll to position [1161, 0]
click at [68, 168] on button "Next match" at bounding box center [60, 170] width 23 height 23
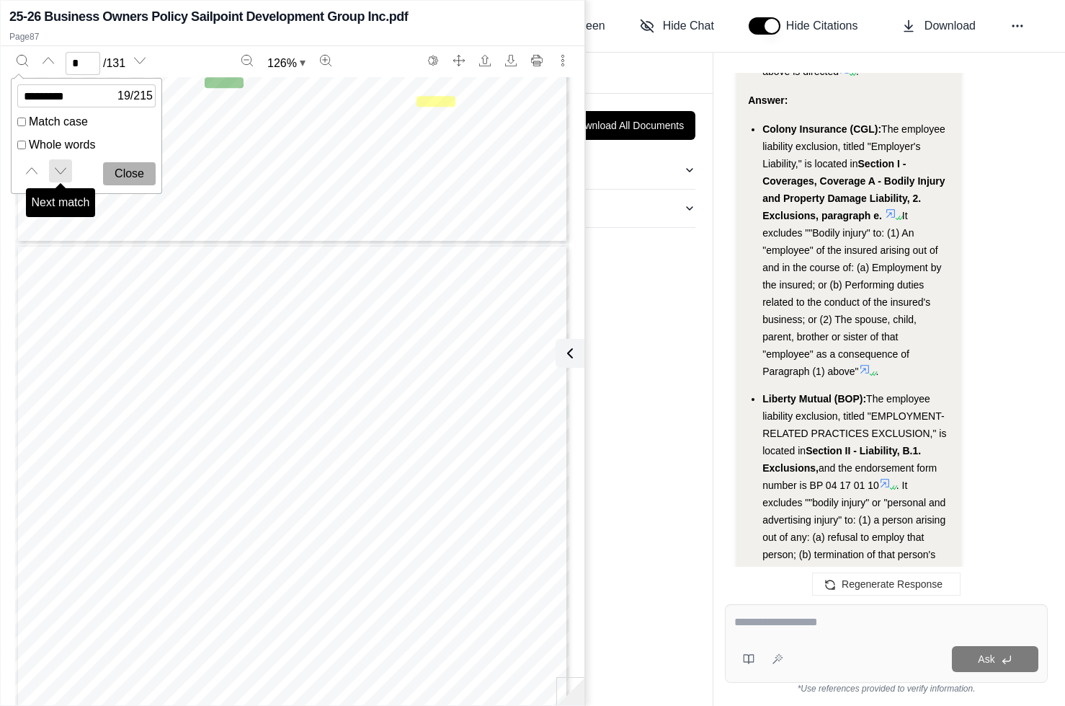
click at [68, 168] on button "Next match" at bounding box center [60, 170] width 23 height 23
type input "**"
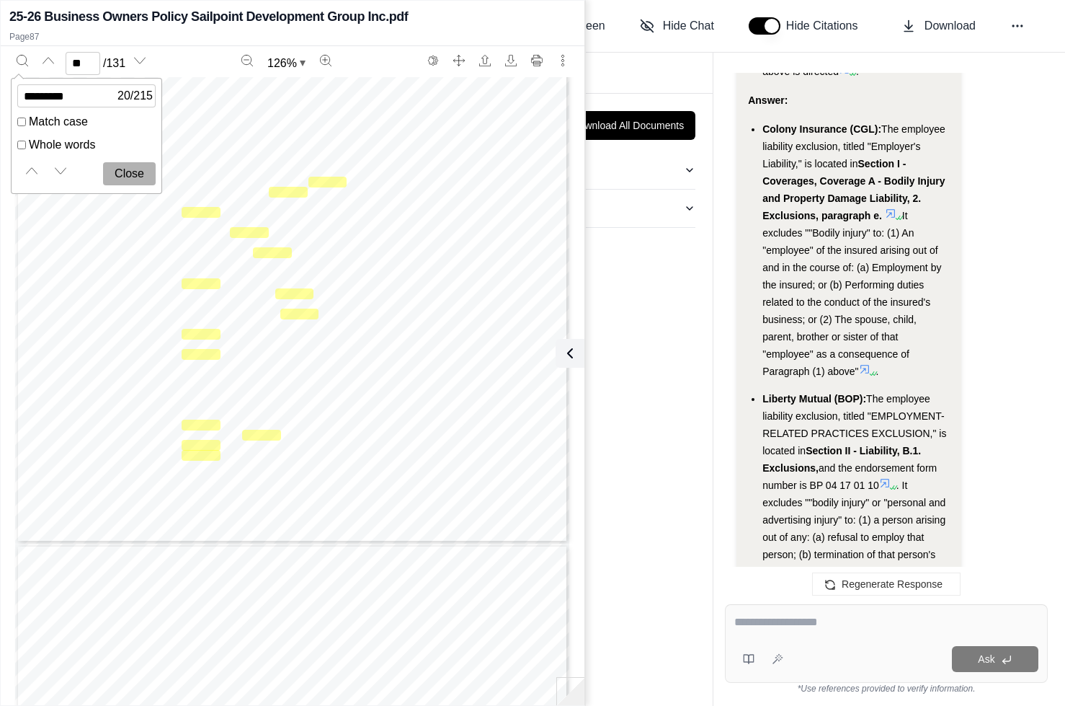
click at [894, 483] on icon at bounding box center [895, 487] width 9 height 9
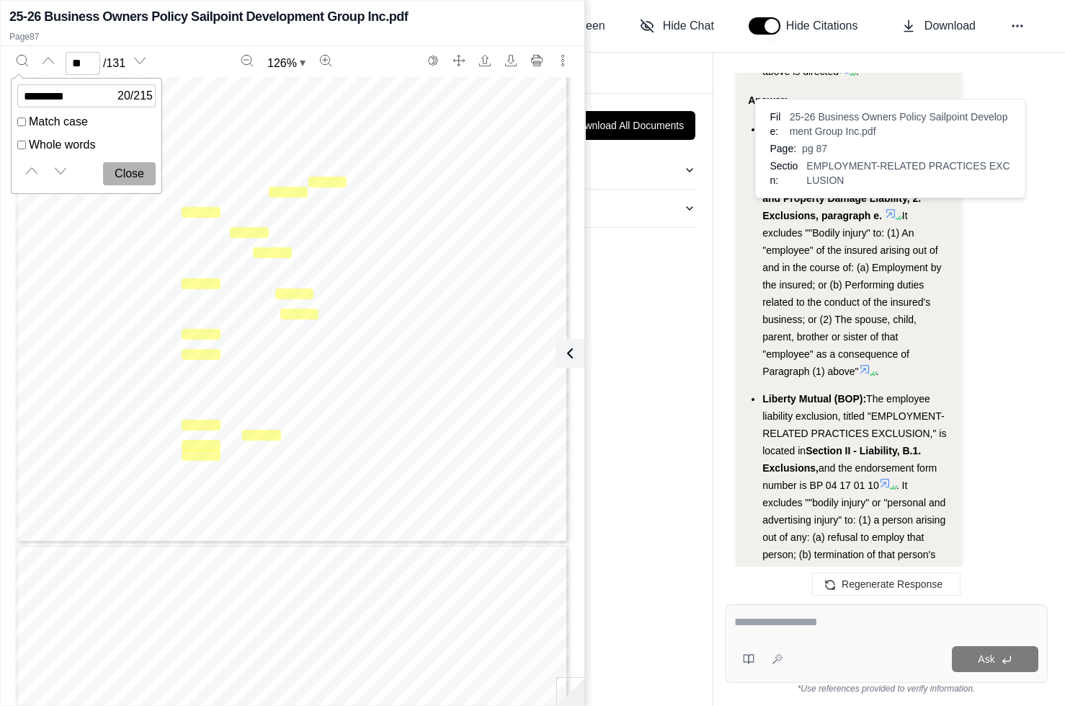
click at [860, 462] on span "and the endorsement form number is BP 04 17 01 10" at bounding box center [850, 476] width 174 height 29
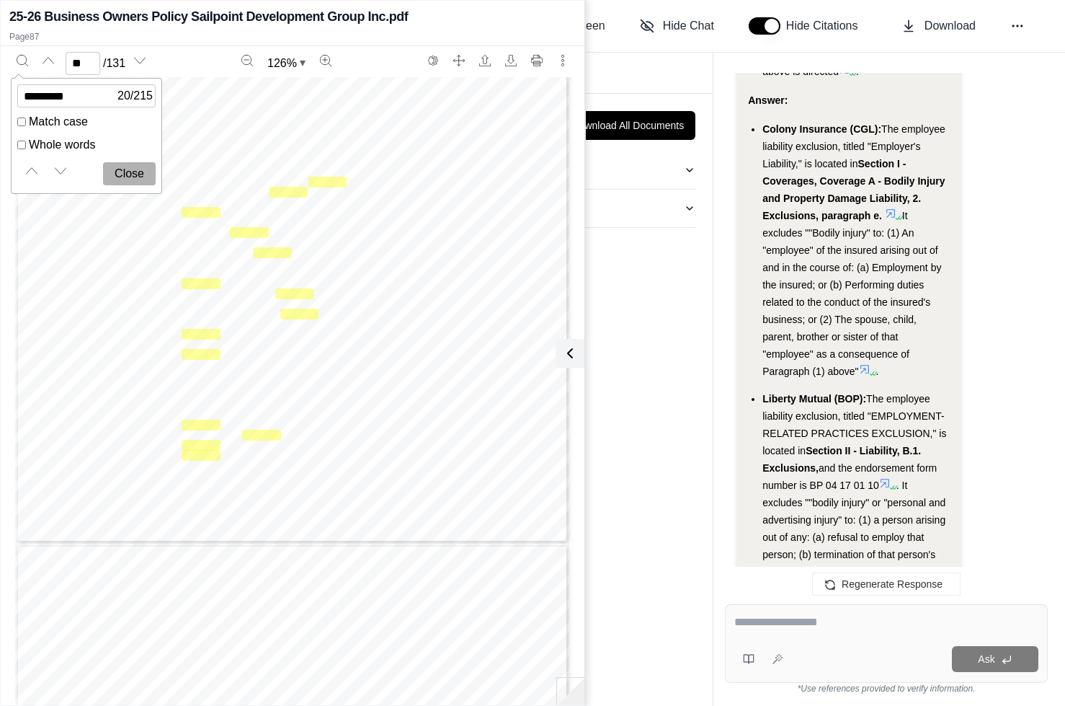
click at [822, 462] on span "and the endorsement form number is BP 04 17 01 10" at bounding box center [850, 476] width 174 height 29
click at [507, 66] on icon "Download" at bounding box center [511, 61] width 12 height 12
